Goal: Information Seeking & Learning: Learn about a topic

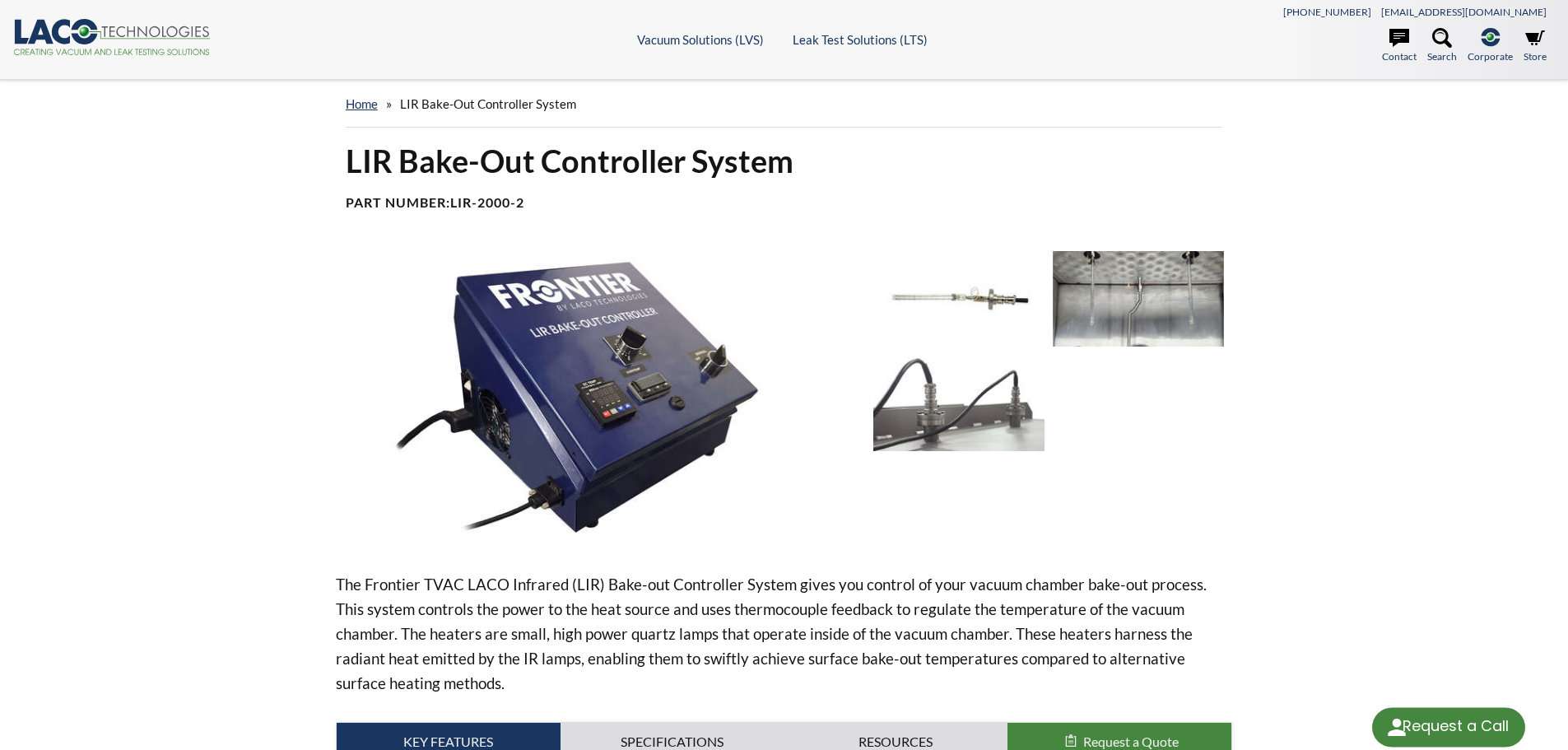
select select "Language Translate Widget"
click at [1110, 277] on img at bounding box center [1138, 299] width 171 height 96
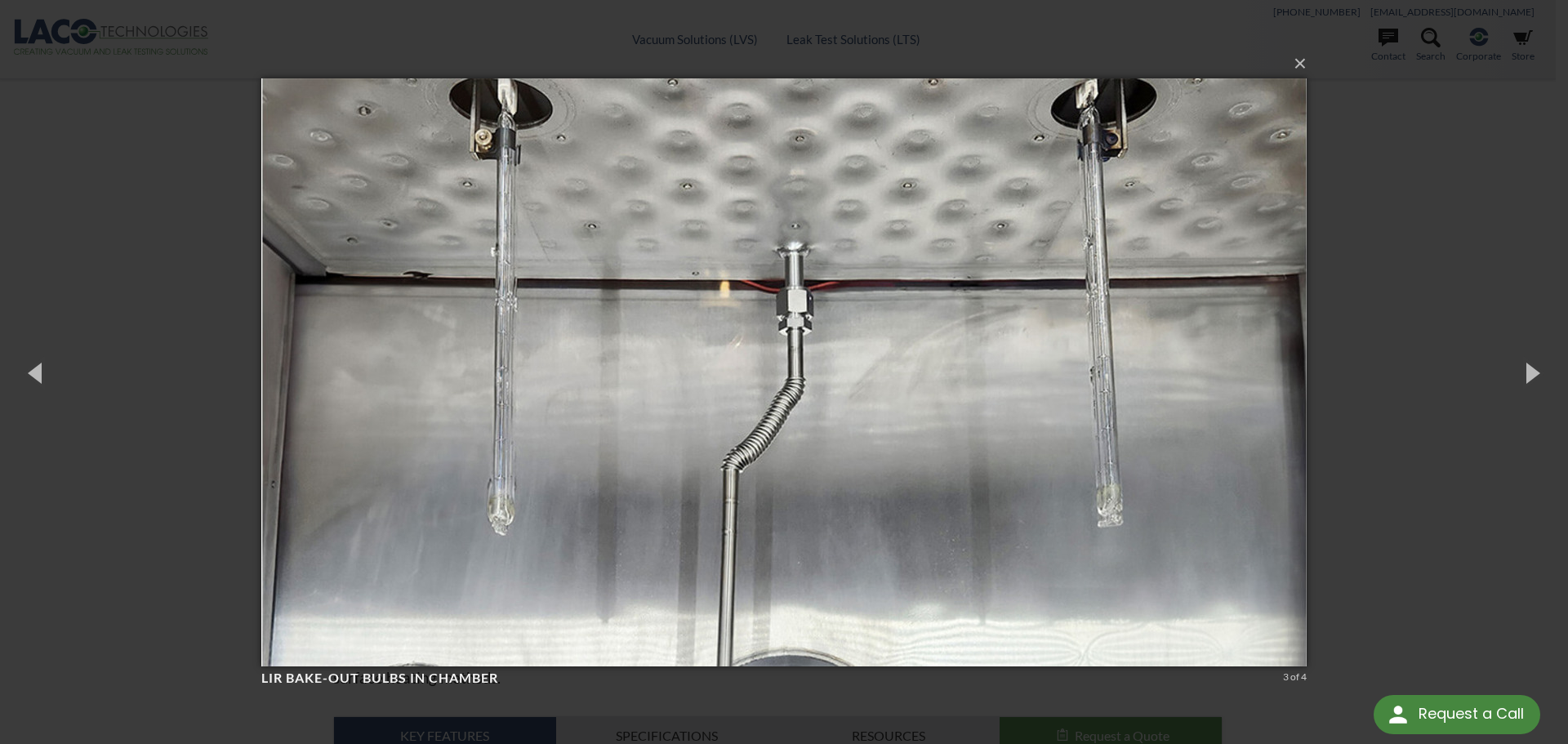
click at [1411, 279] on div "× LIR Bake-Out Bulbs in chamber 3 of 4 Loading..." at bounding box center [784, 372] width 1568 height 744
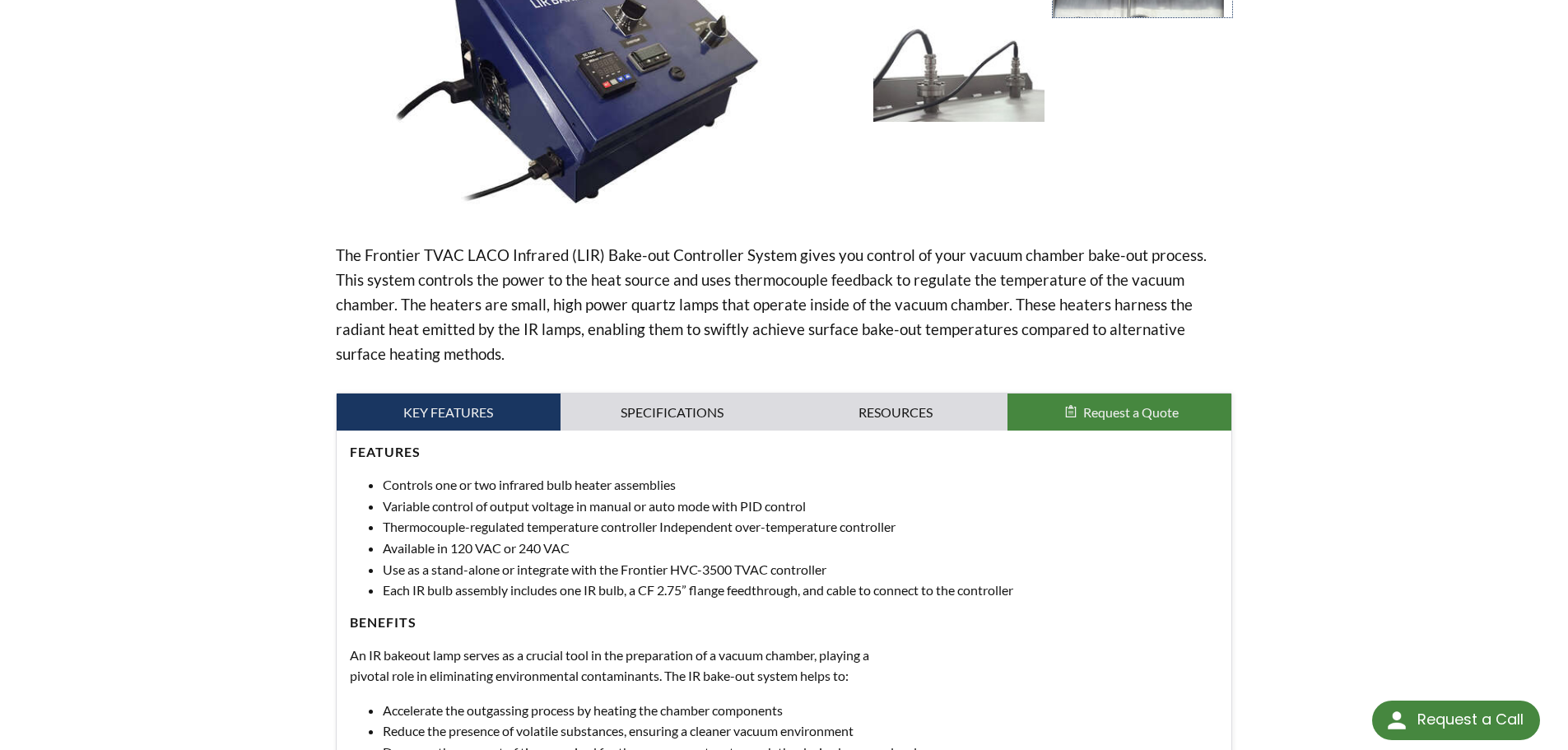
scroll to position [411, 0]
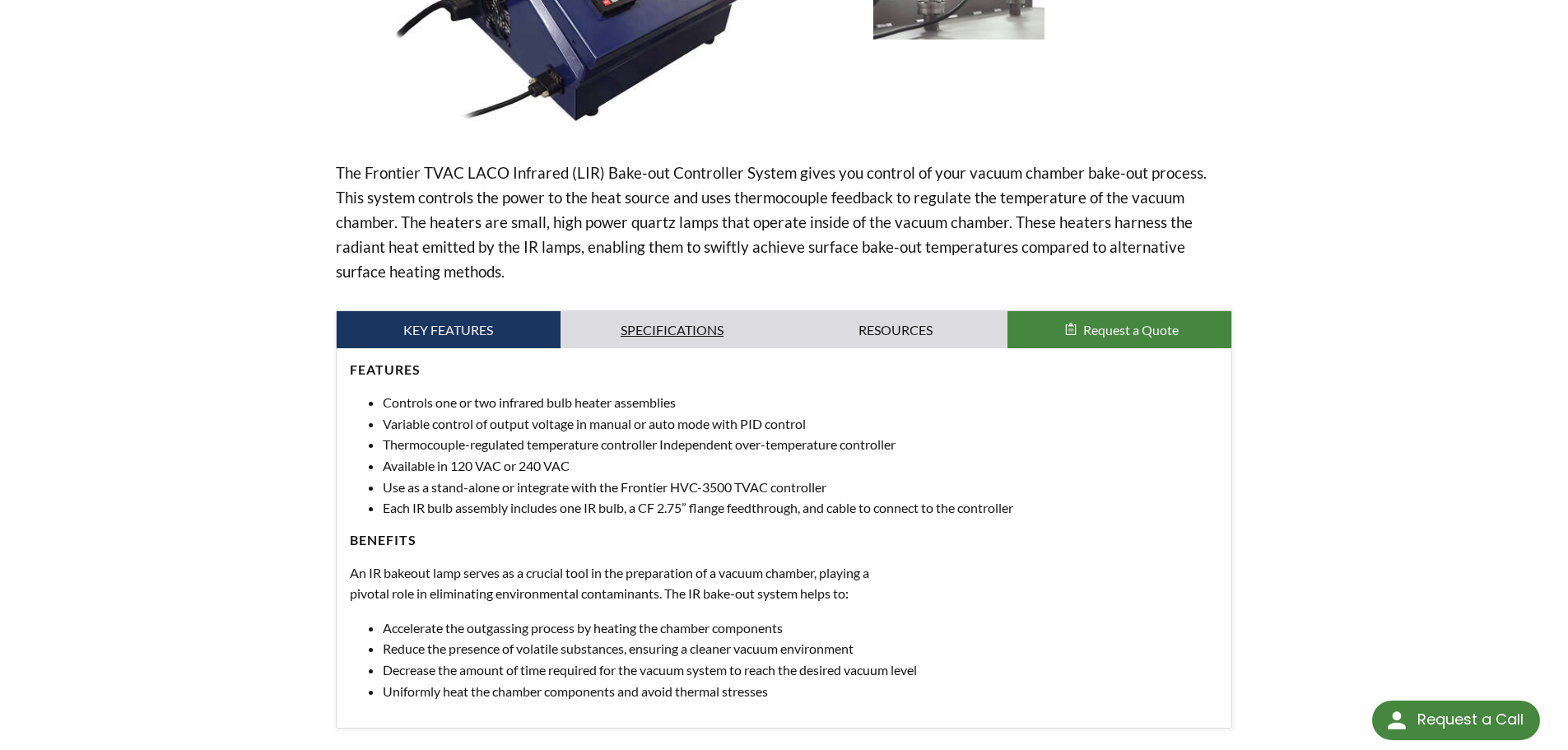
click at [652, 319] on link "Specifications" at bounding box center [673, 330] width 224 height 38
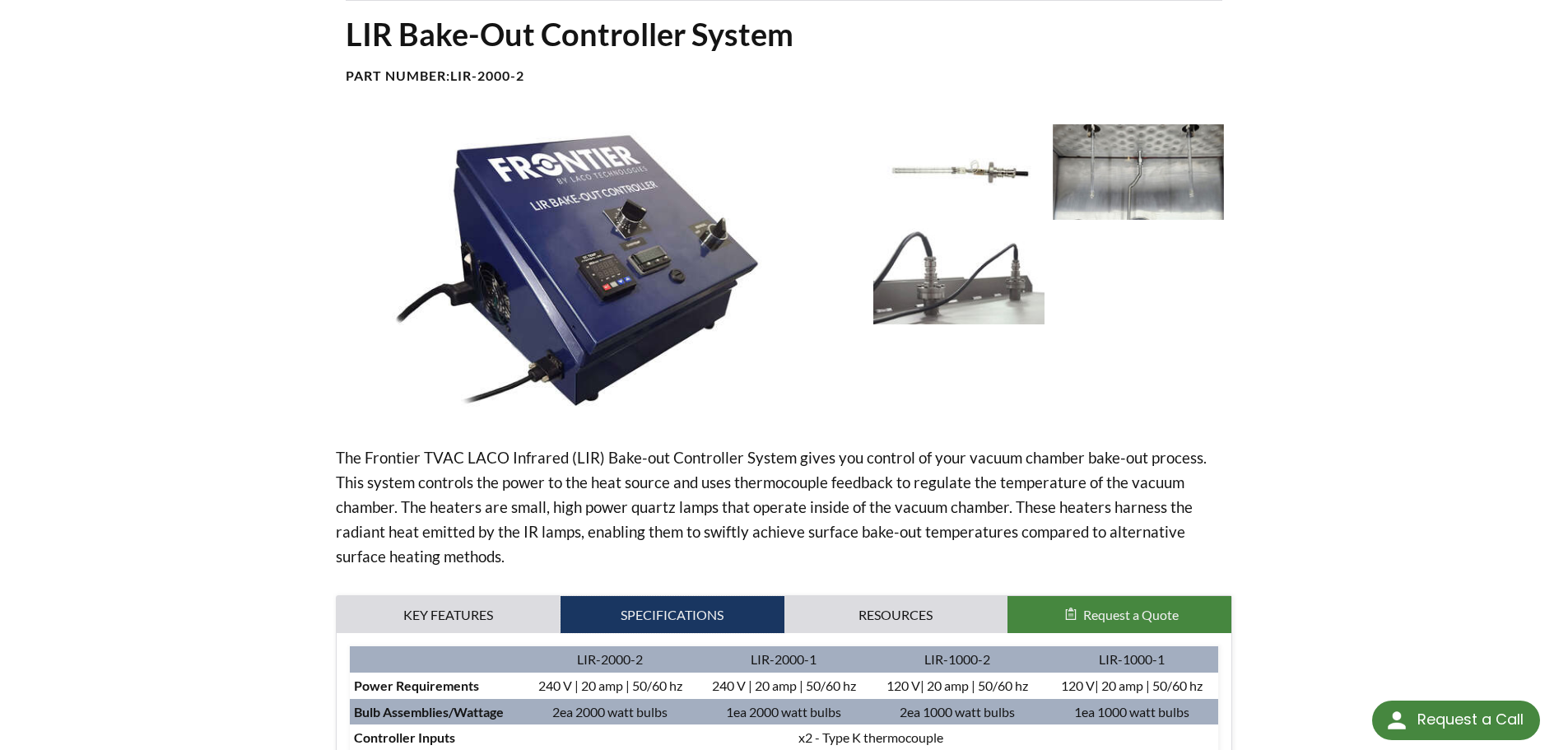
scroll to position [82, 0]
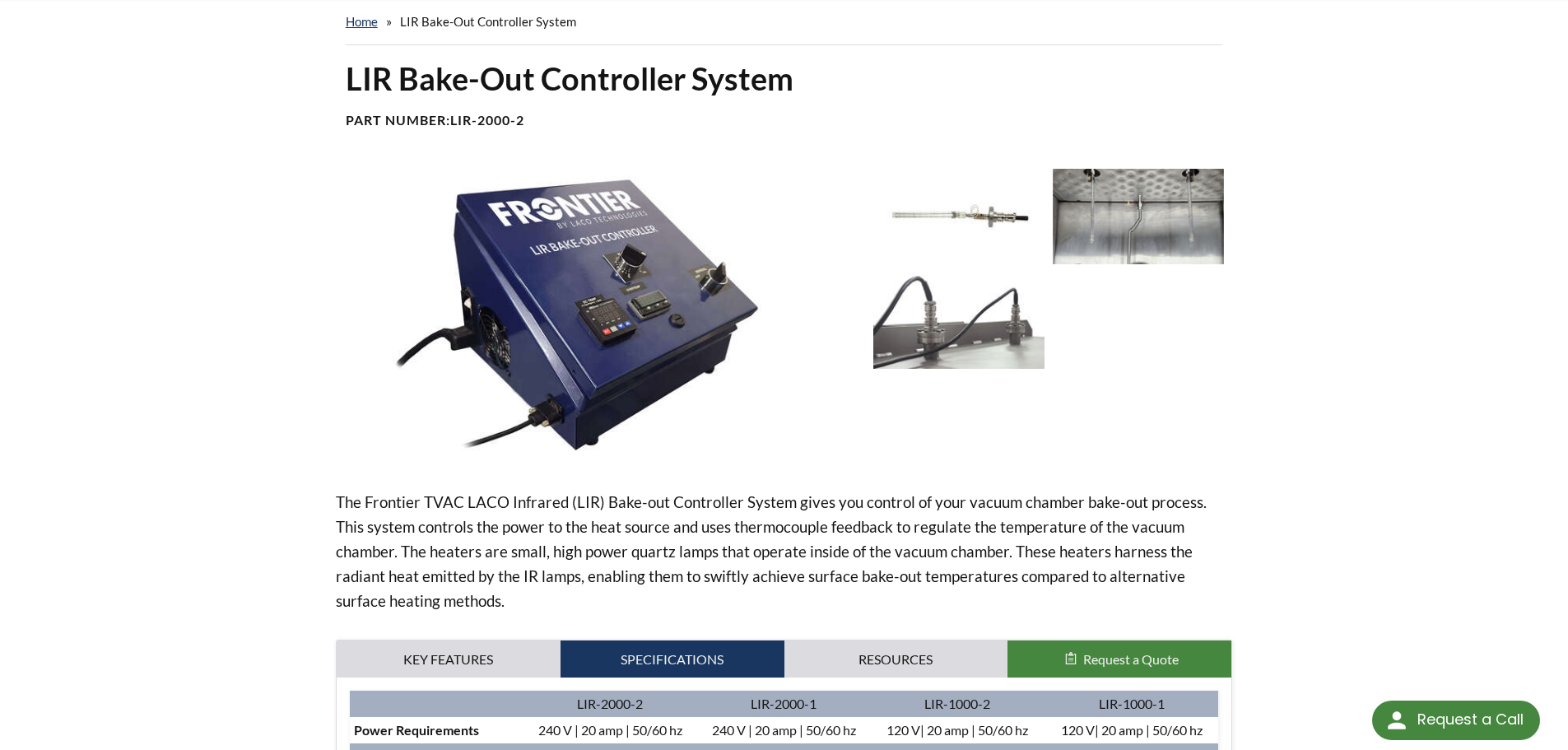
click at [1107, 194] on img at bounding box center [1138, 216] width 171 height 96
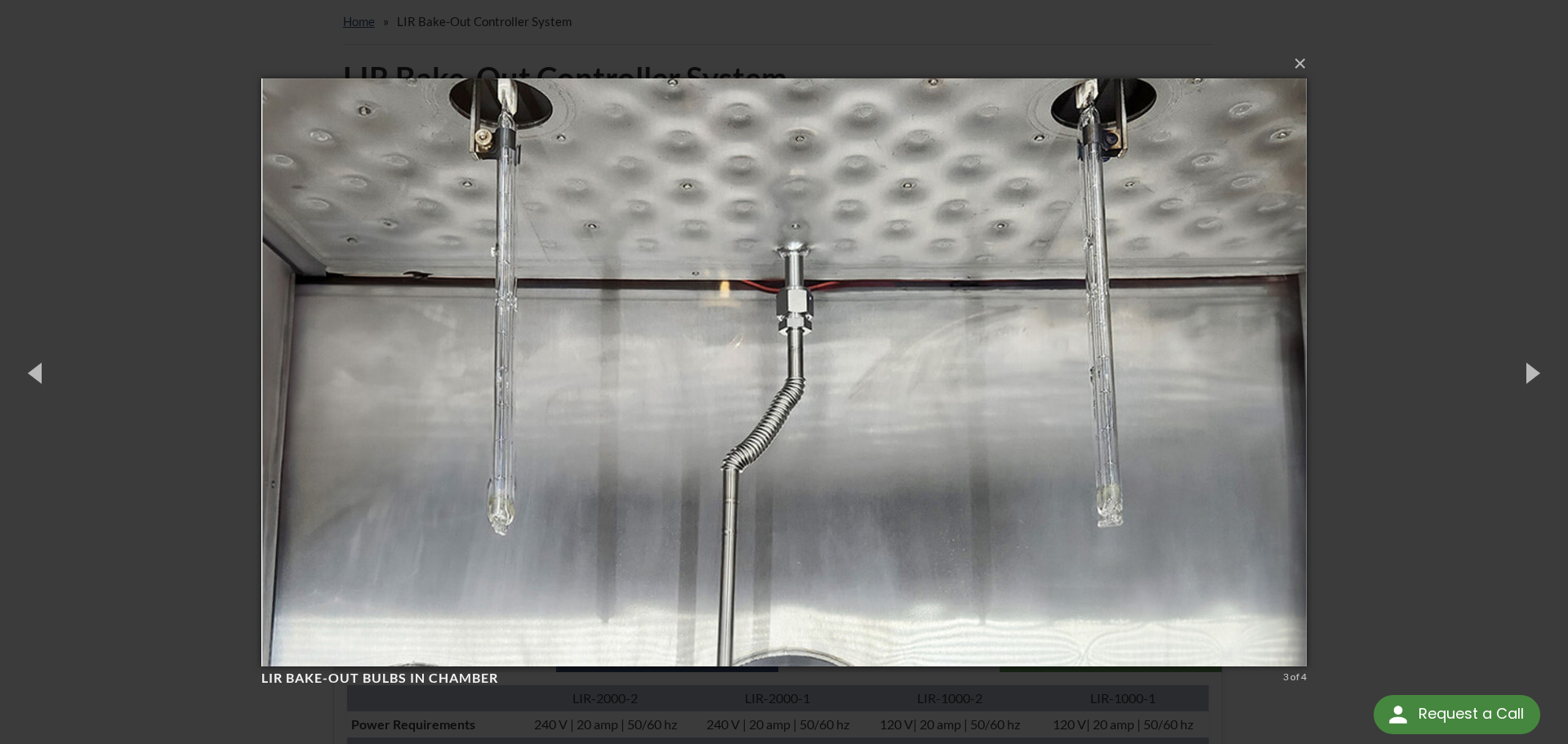
drag, startPoint x: 1404, startPoint y: 163, endPoint x: 1361, endPoint y: 206, distance: 60.8
click at [1404, 160] on div "× LIR Bake-Out Bulbs in chamber 3 of 4 Loading..." at bounding box center [784, 372] width 1568 height 744
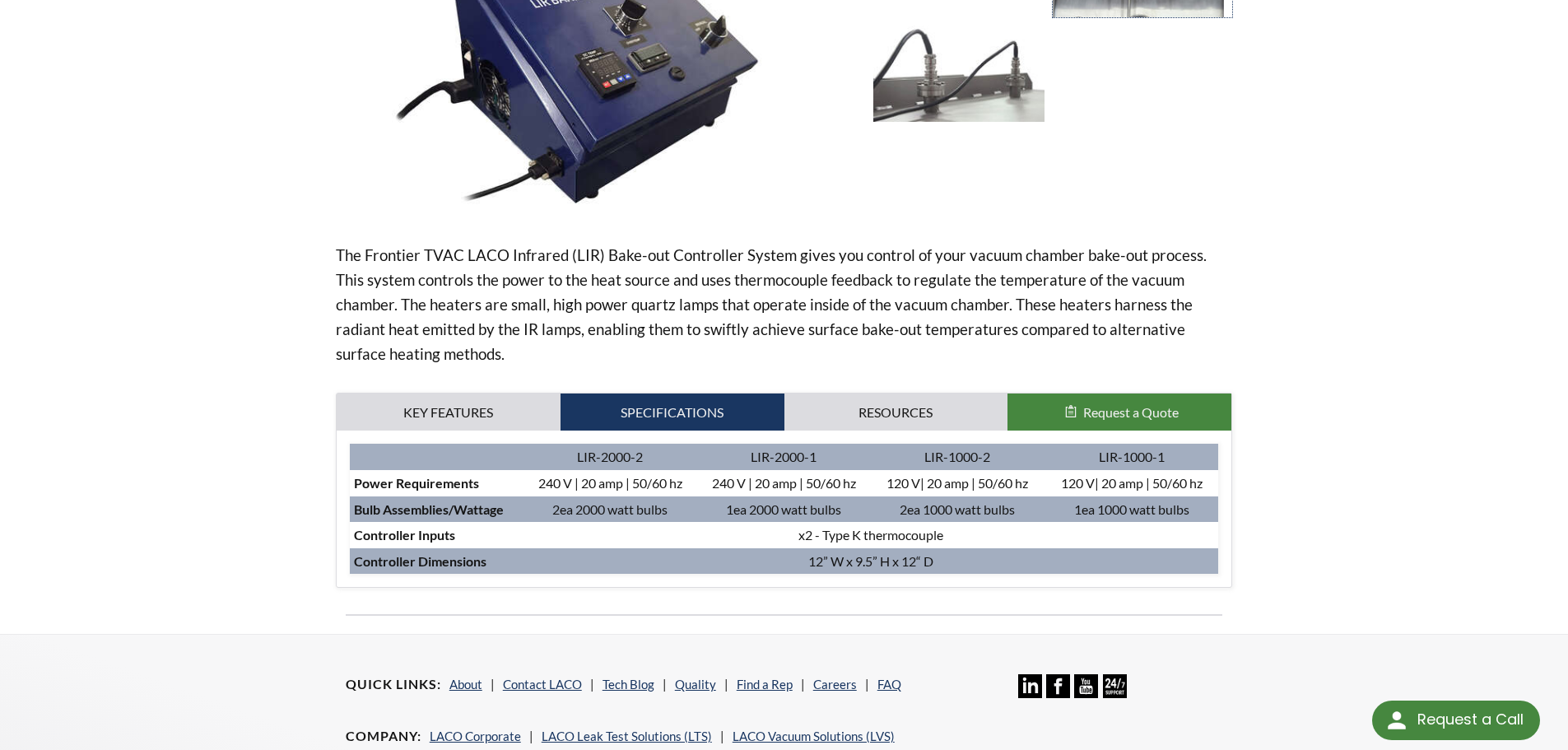
scroll to position [0, 0]
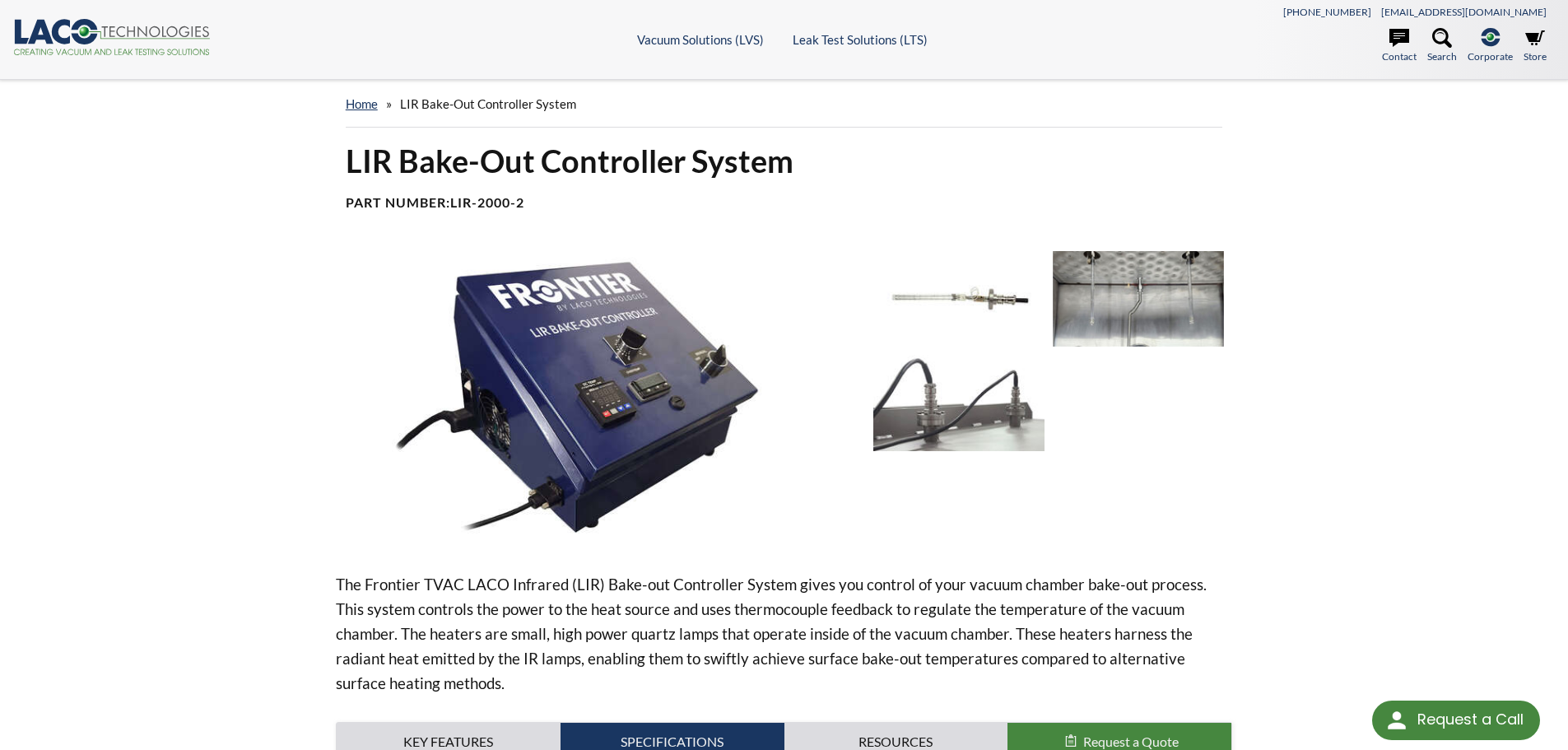
click at [1109, 293] on img at bounding box center [1138, 299] width 171 height 96
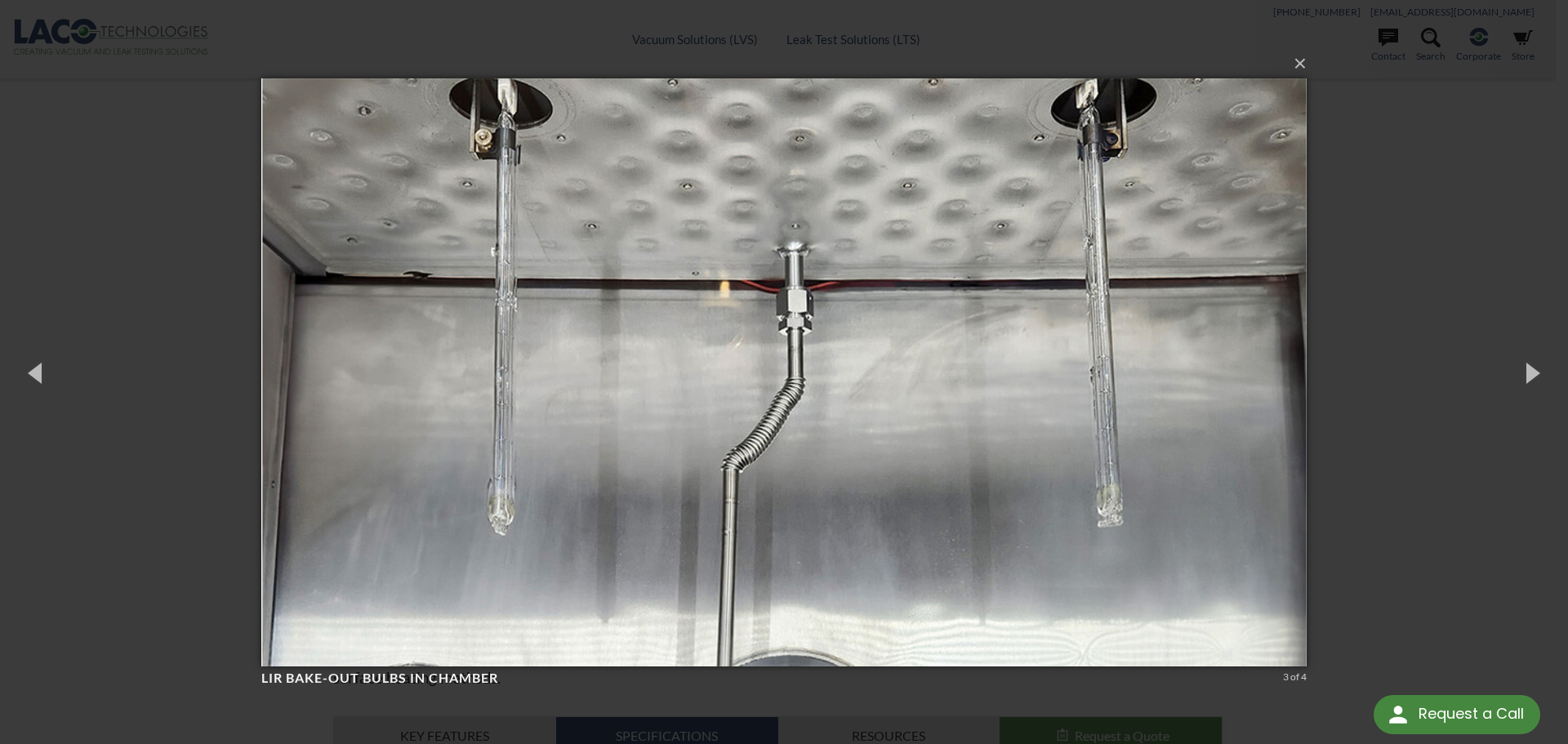
click at [88, 195] on div "× LIR Bake-Out Bulbs in chamber 3 of 4 Loading..." at bounding box center [784, 372] width 1568 height 744
